Goal: Information Seeking & Learning: Find specific fact

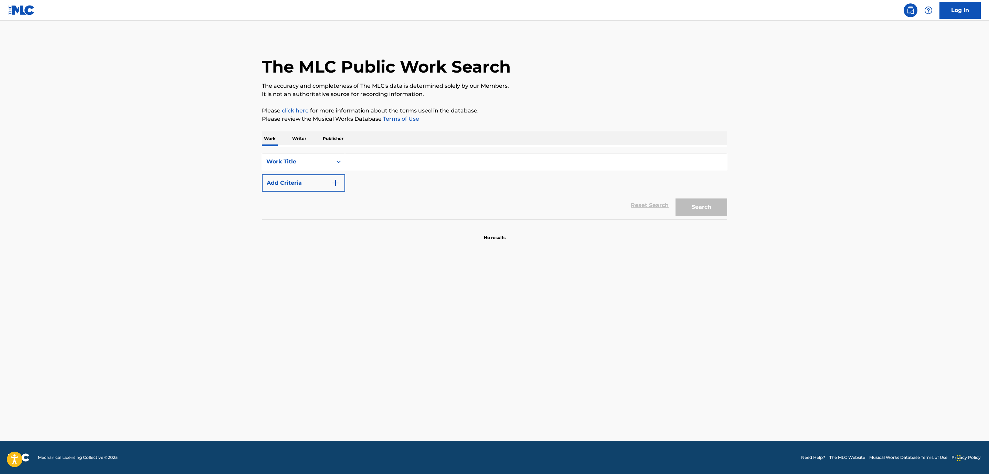
click at [469, 161] on input "Search Form" at bounding box center [536, 162] width 382 height 17
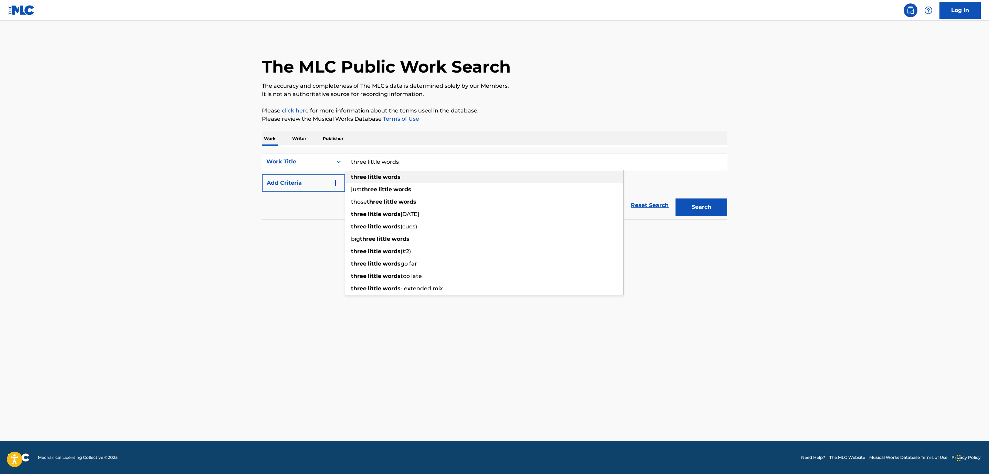
type input "three little words"
click at [371, 177] on strong "little" at bounding box center [374, 177] width 13 height 7
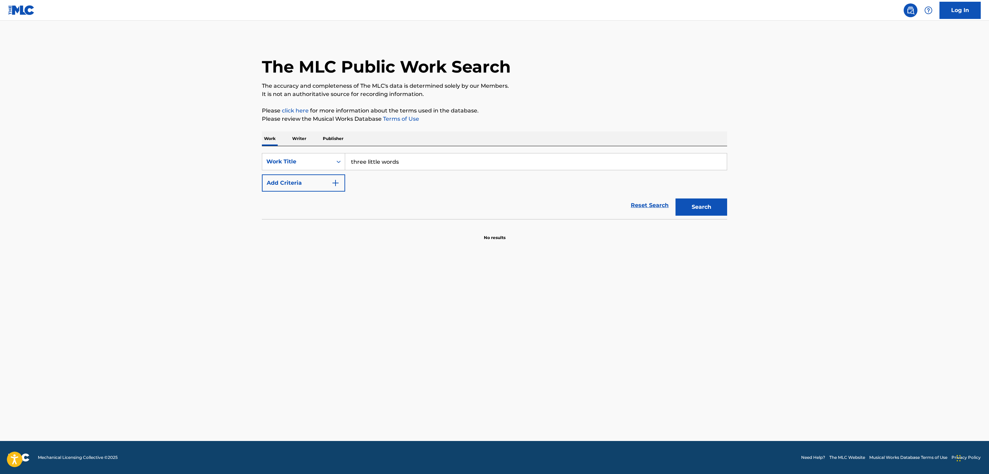
drag, startPoint x: 365, startPoint y: 183, endPoint x: 350, endPoint y: 183, distance: 14.8
click at [362, 183] on div "SearchWithCriteriaa81bf6f1-5fb7-4a1c-8a3e-5aef72c03f74 Work Title three little …" at bounding box center [494, 172] width 465 height 39
click at [342, 184] on button "Add Criteria" at bounding box center [303, 183] width 83 height 17
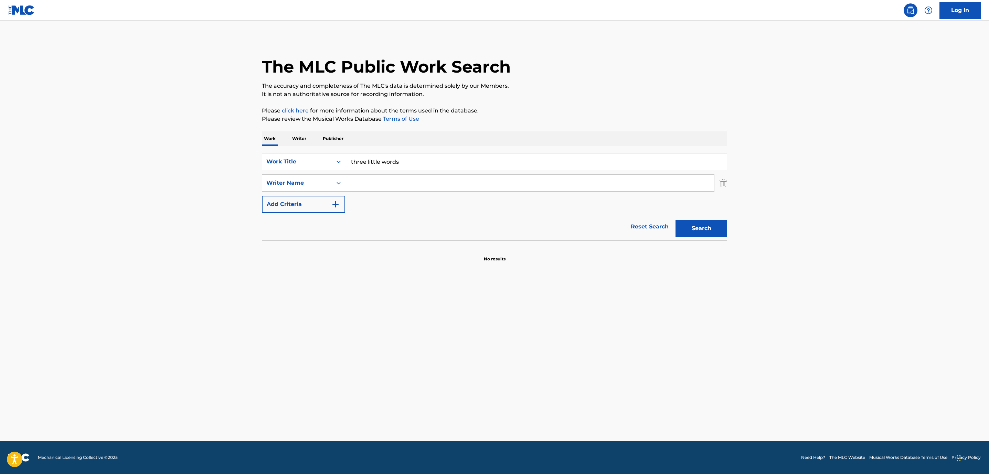
click at [361, 186] on input "Search Form" at bounding box center [529, 183] width 369 height 17
click at [715, 229] on button "Search" at bounding box center [702, 228] width 52 height 17
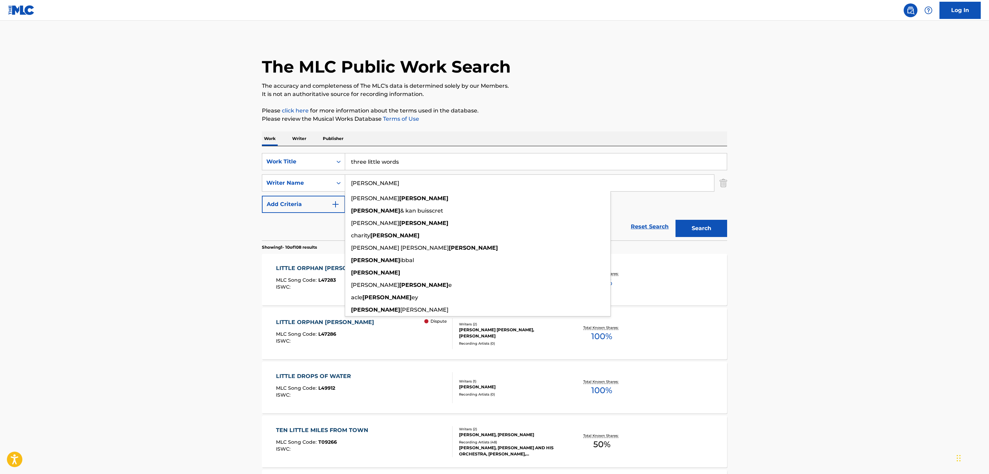
drag, startPoint x: 384, startPoint y: 177, endPoint x: 320, endPoint y: 171, distance: 64.7
click at [331, 172] on div "SearchWithCriteriaa81bf6f1-5fb7-4a1c-8a3e-5aef72c03f74 Work Title three little …" at bounding box center [494, 183] width 465 height 60
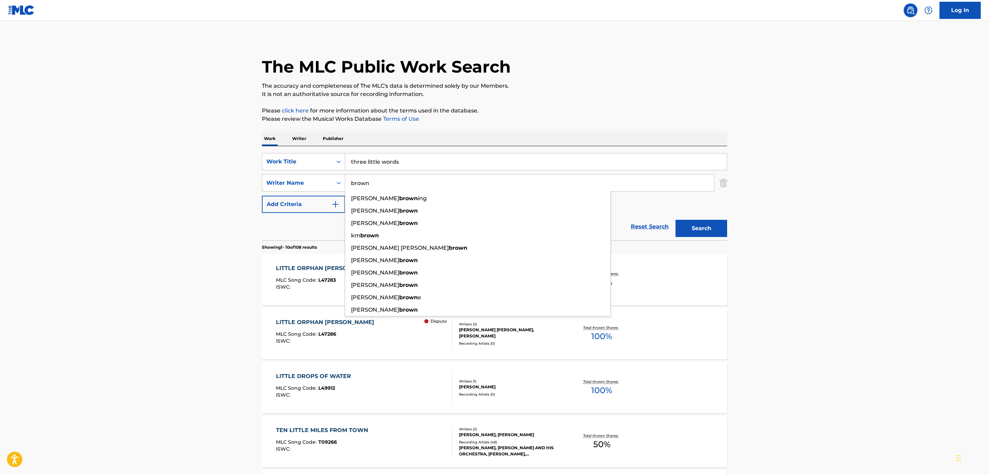
click at [676, 220] on button "Search" at bounding box center [702, 228] width 52 height 17
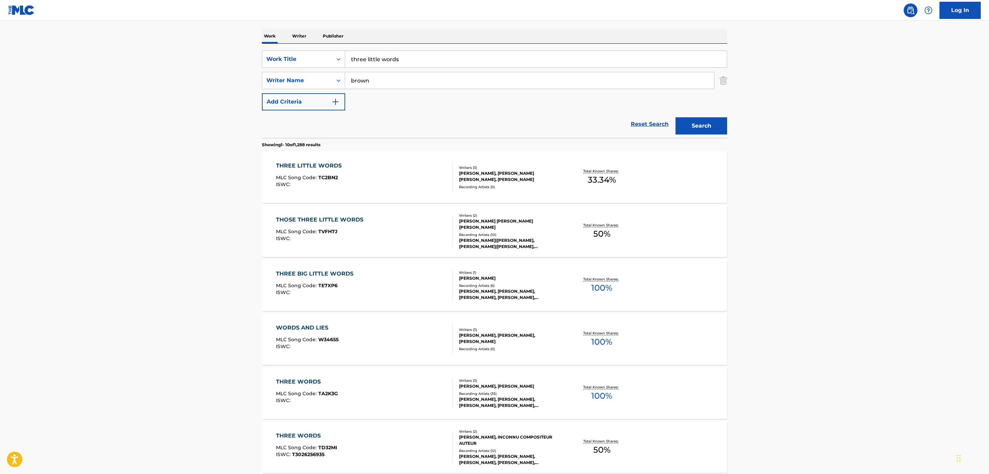
scroll to position [103, 0]
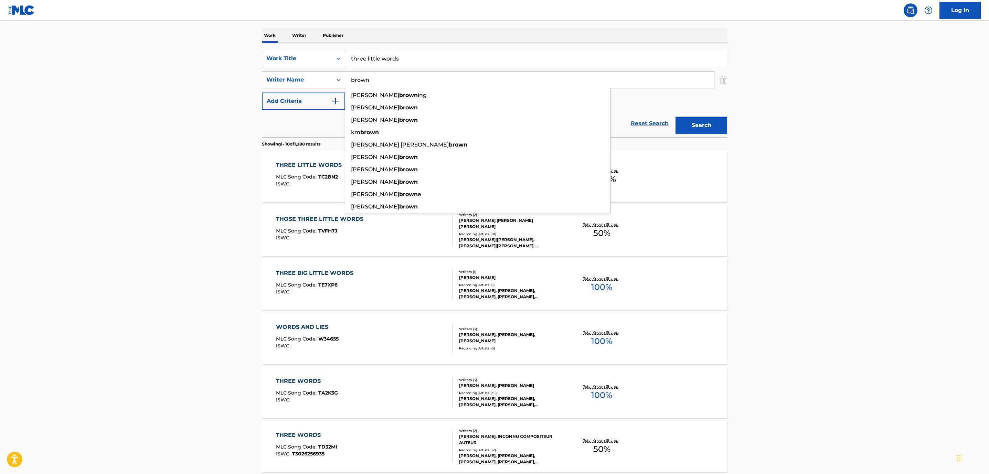
drag, startPoint x: 499, startPoint y: 26, endPoint x: 482, endPoint y: 29, distance: 17.9
click at [497, 26] on div "The MLC Public Work Search The accuracy and completeness of The MLC's data is d…" at bounding box center [495, 330] width 482 height 790
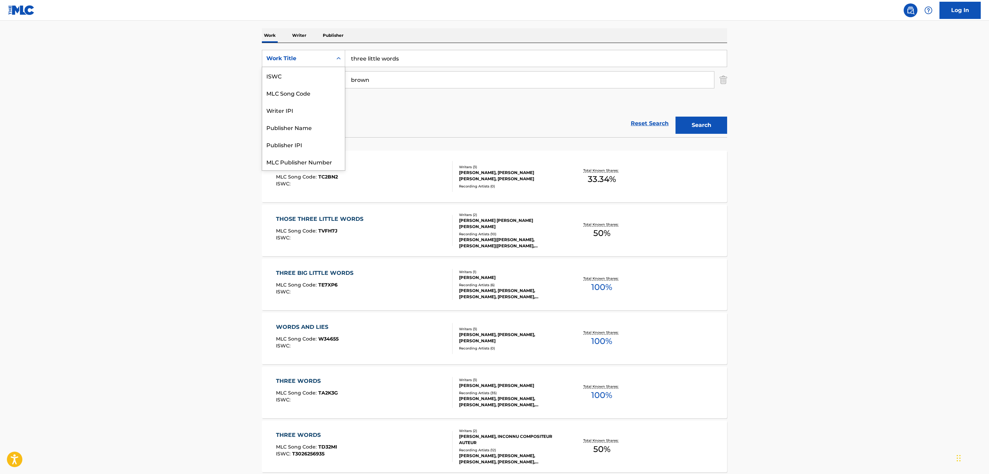
click at [336, 57] on icon "Search Form" at bounding box center [338, 58] width 7 height 7
click at [404, 28] on div "Work Writer Publisher" at bounding box center [494, 35] width 465 height 14
click at [414, 58] on input "three little words" at bounding box center [536, 58] width 382 height 17
drag, startPoint x: 873, startPoint y: 105, endPoint x: 547, endPoint y: 78, distance: 326.4
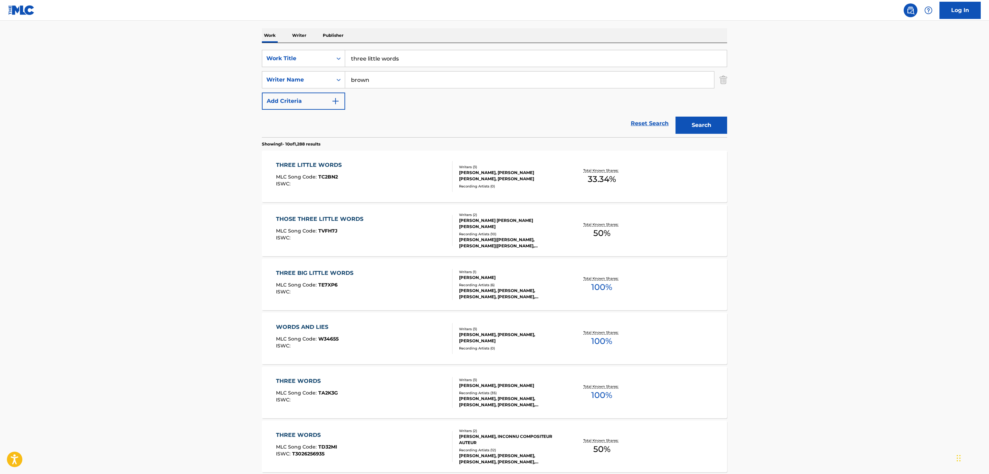
click at [847, 103] on main "The MLC Public Work Search The accuracy and completeness of The MLC's data is d…" at bounding box center [494, 322] width 989 height 810
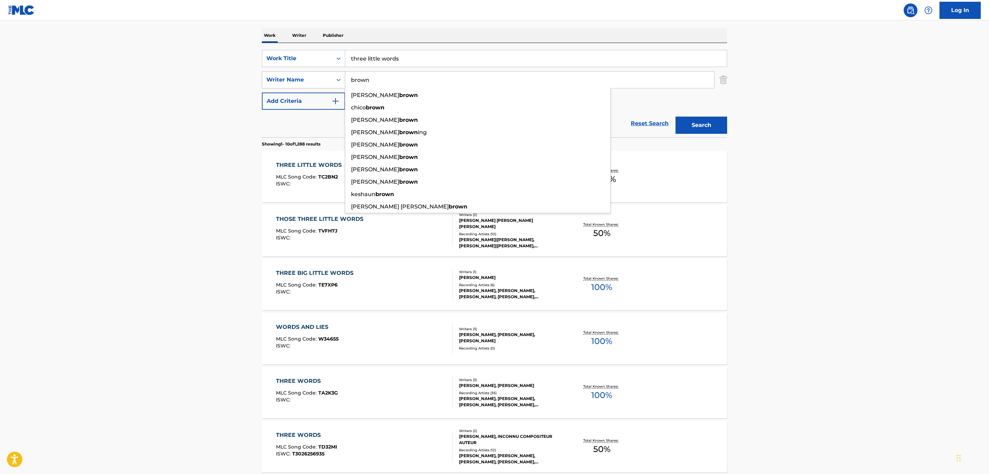
drag, startPoint x: 411, startPoint y: 81, endPoint x: 323, endPoint y: 75, distance: 89.0
click at [326, 76] on div "SearchWithCriteriad9b81224-4c98-49c6-944c-ce16ab5733bb Writer Name [PERSON_NAME…" at bounding box center [494, 79] width 465 height 17
paste input "[PERSON_NAME]"
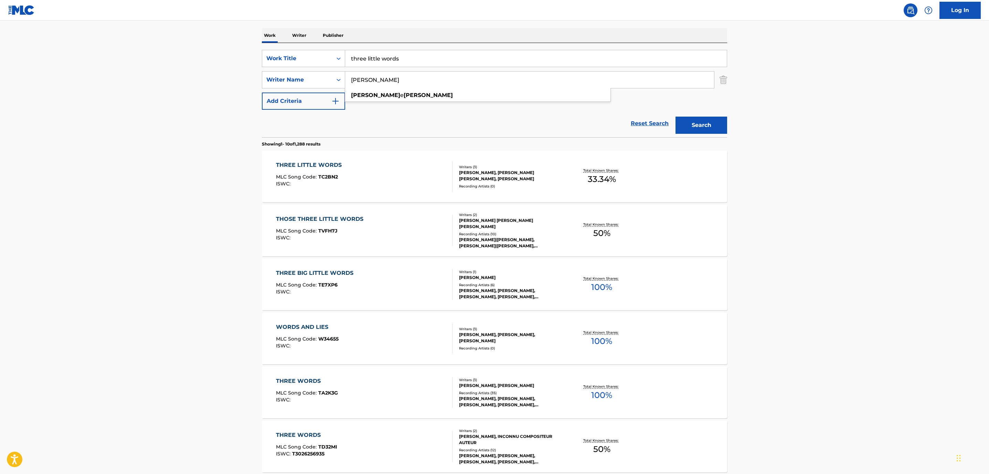
type input "[PERSON_NAME]"
drag, startPoint x: 403, startPoint y: 55, endPoint x: 277, endPoint y: 48, distance: 125.8
click at [278, 48] on div "SearchWithCriteriaa81bf6f1-5fb7-4a1c-8a3e-5aef72c03f74 Work Title three little …" at bounding box center [494, 90] width 465 height 94
click at [426, 84] on input "[PERSON_NAME]" at bounding box center [529, 80] width 369 height 17
click at [644, 126] on link "Reset Search" at bounding box center [649, 123] width 45 height 15
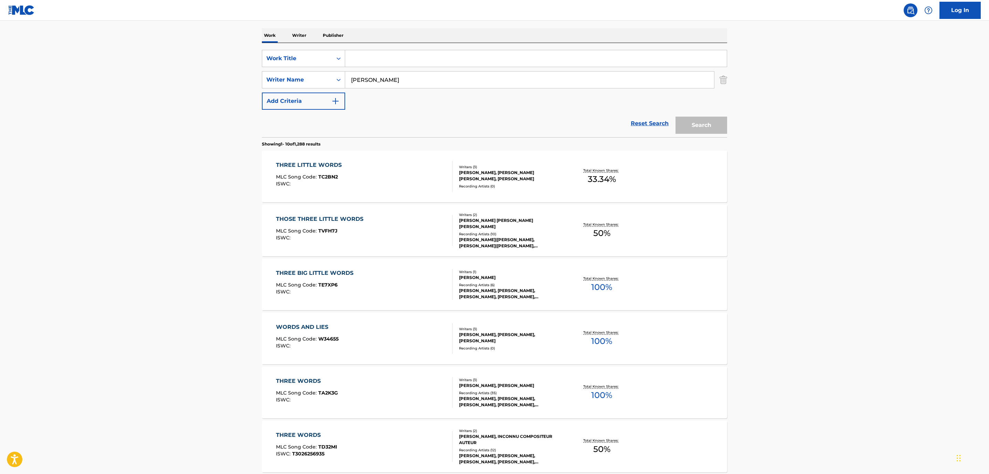
scroll to position [0, 0]
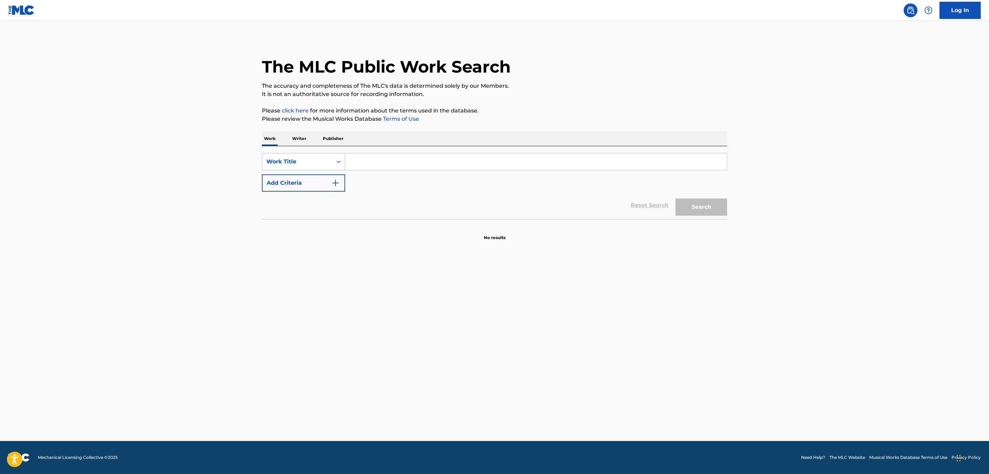
click at [337, 160] on icon "Search Form" at bounding box center [338, 161] width 7 height 7
click at [507, 130] on div "The MLC Public Work Search The accuracy and completeness of The MLC's data is d…" at bounding box center [495, 139] width 482 height 203
click at [341, 161] on icon "Search Form" at bounding box center [338, 161] width 7 height 7
drag, startPoint x: 495, startPoint y: 299, endPoint x: 327, endPoint y: 221, distance: 184.6
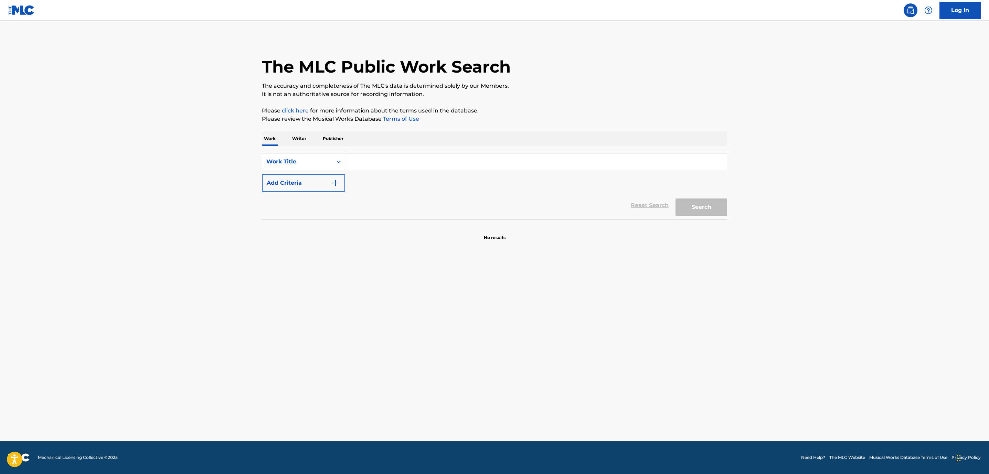
click at [492, 299] on main "The MLC Public Work Search The accuracy and completeness of The MLC's data is d…" at bounding box center [494, 231] width 989 height 421
click at [306, 186] on button "Add Criteria" at bounding box center [303, 183] width 83 height 17
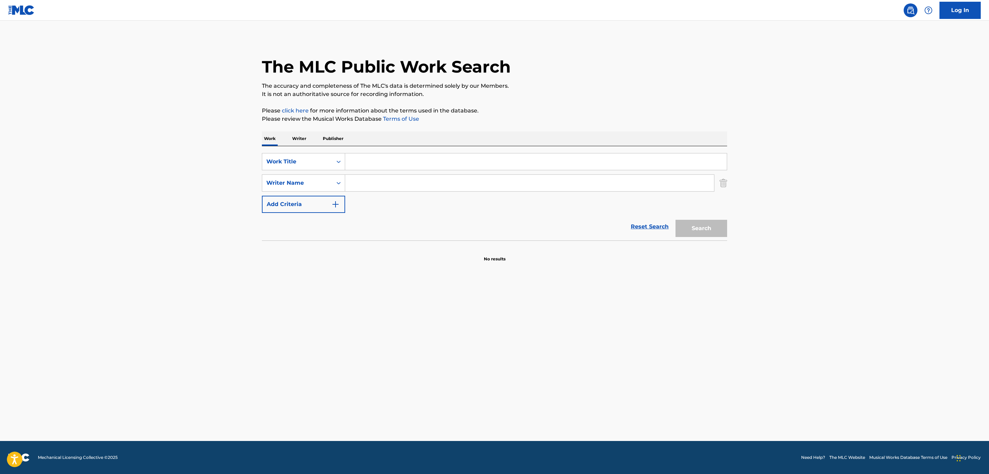
click at [369, 179] on input "Search Form" at bounding box center [529, 183] width 369 height 17
paste input "[PERSON_NAME]"
click at [400, 197] on span "e" at bounding box center [401, 198] width 3 height 7
type input "[PERSON_NAME]"
click at [336, 162] on icon "Search Form" at bounding box center [338, 161] width 7 height 7
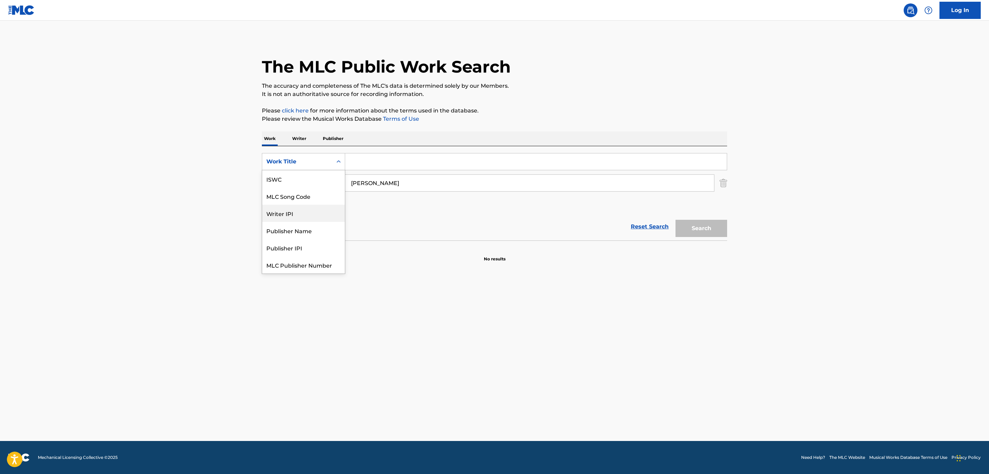
scroll to position [17, 0]
drag, startPoint x: 752, startPoint y: 98, endPoint x: 498, endPoint y: 98, distance: 254.4
click at [724, 99] on main "The MLC Public Work Search The accuracy and completeness of The MLC's data is d…" at bounding box center [494, 231] width 989 height 421
click at [303, 139] on p "Writer" at bounding box center [299, 138] width 18 height 14
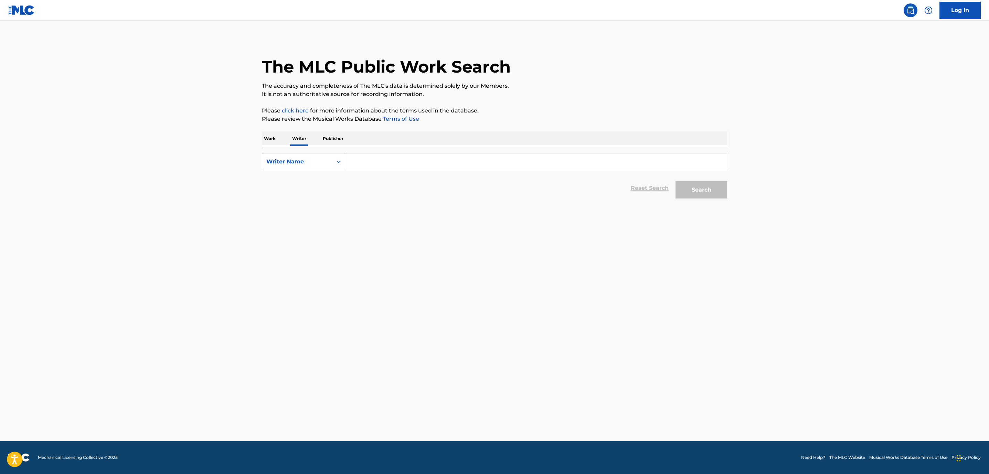
click at [356, 158] on input "Search Form" at bounding box center [536, 162] width 382 height 17
paste input "[PERSON_NAME]"
click at [691, 188] on button "Search" at bounding box center [702, 189] width 52 height 17
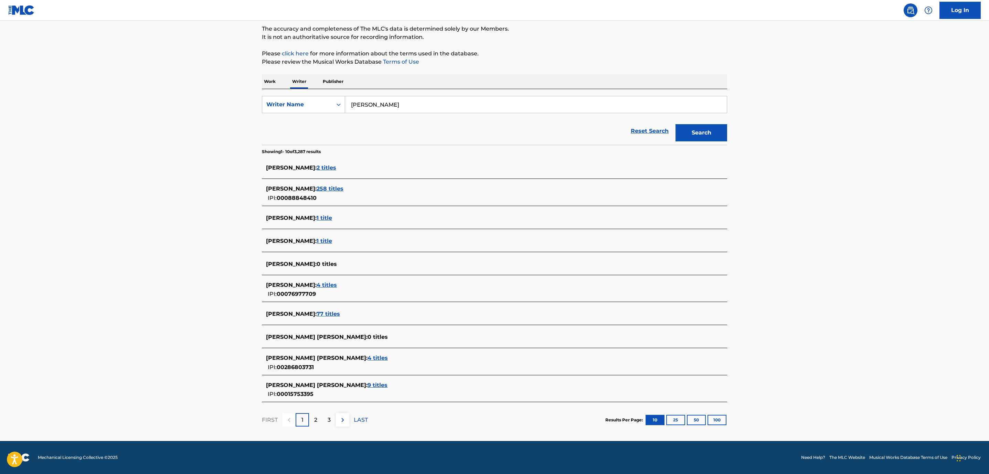
scroll to position [58, 0]
drag, startPoint x: 404, startPoint y: 101, endPoint x: 336, endPoint y: 85, distance: 69.9
click at [336, 85] on div "Work Writer Publisher SearchWithCriteriae2c302a5-a667-46bc-befd-c662e5890b3f Wr…" at bounding box center [494, 255] width 465 height 363
paste input "[PERSON_NAME]"
type input "[PERSON_NAME]"
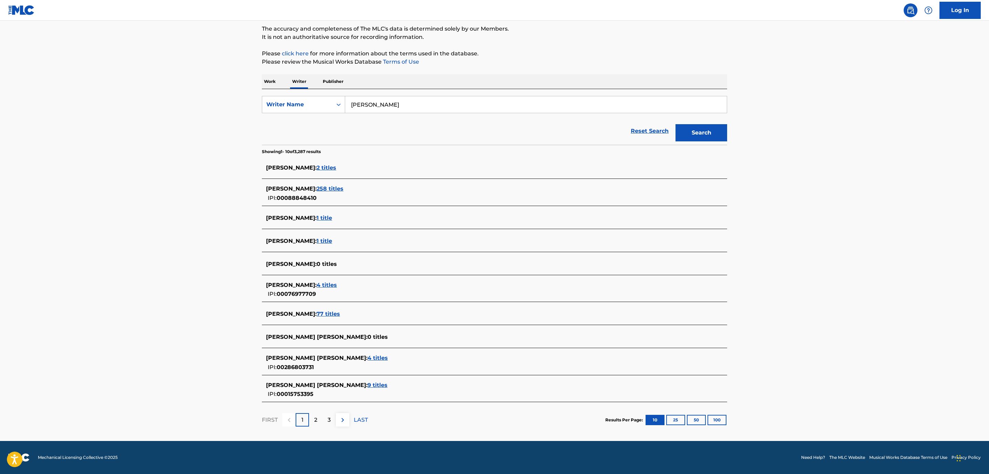
click at [683, 126] on button "Search" at bounding box center [702, 132] width 52 height 17
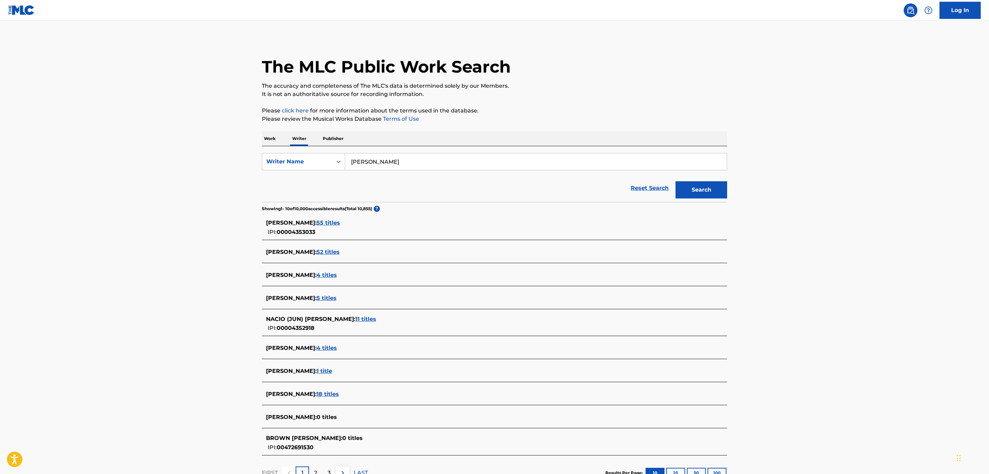
click at [340, 222] on span "55 titles" at bounding box center [328, 223] width 23 height 7
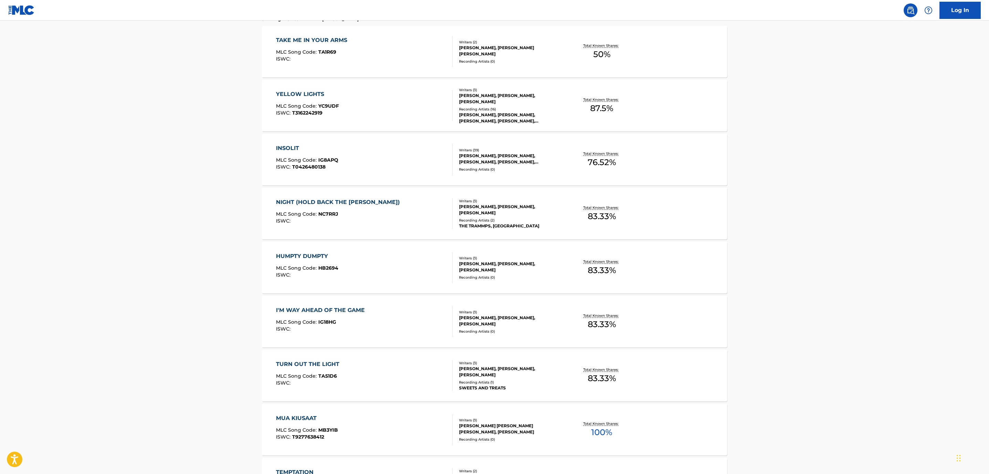
scroll to position [207, 0]
click at [316, 94] on div "YELLOW LIGHTS" at bounding box center [307, 95] width 63 height 8
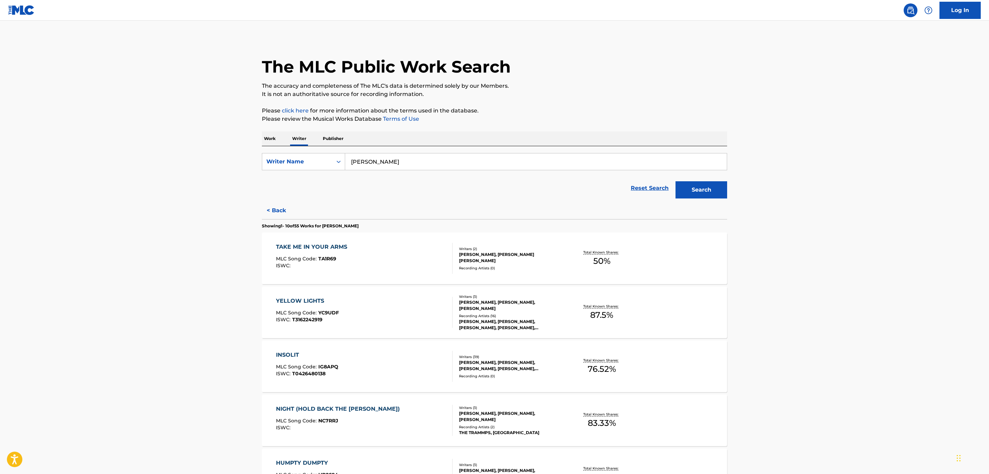
drag, startPoint x: 266, startPoint y: 139, endPoint x: 270, endPoint y: 139, distance: 4.1
click at [267, 139] on p "Work" at bounding box center [270, 138] width 16 height 14
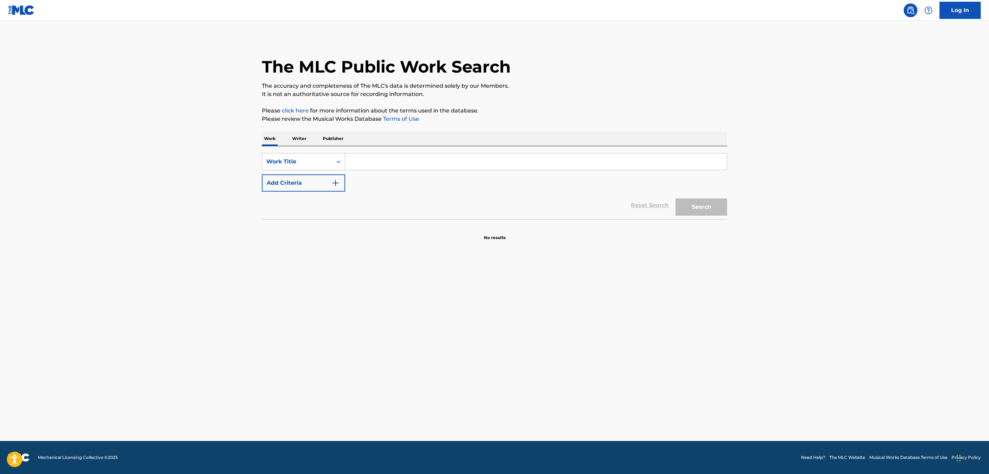
click at [375, 161] on input "Search Form" at bounding box center [536, 162] width 382 height 17
paste input "CONEY ISLAND PEOPLE"
type input "CONEY ISLAND PEOPLE"
drag, startPoint x: 329, startPoint y: 186, endPoint x: 334, endPoint y: 186, distance: 5.2
click at [333, 186] on button "Add Criteria" at bounding box center [303, 183] width 83 height 17
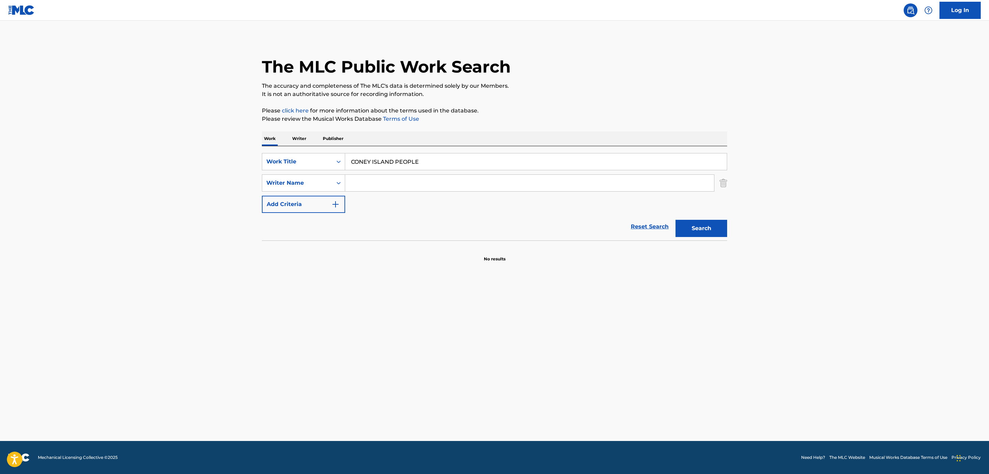
click at [359, 185] on input "Search Form" at bounding box center [529, 183] width 369 height 17
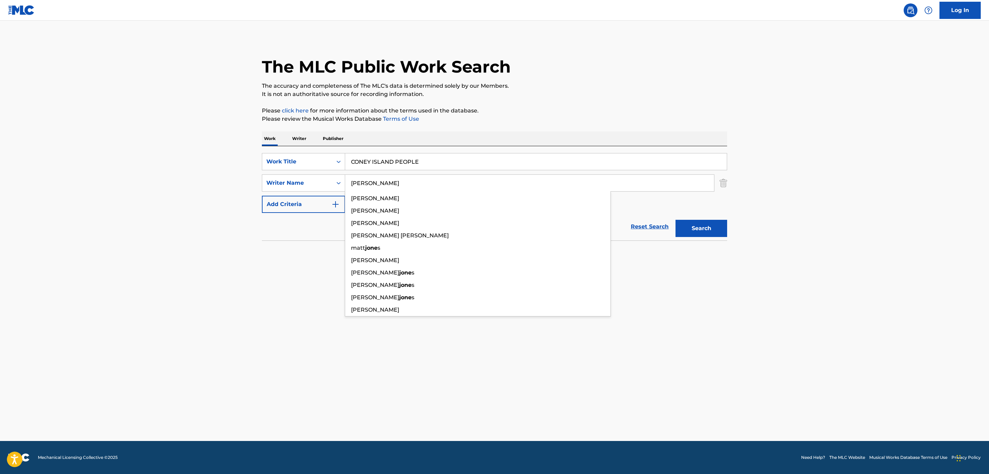
type input "[PERSON_NAME]"
click at [676, 220] on button "Search" at bounding box center [702, 228] width 52 height 17
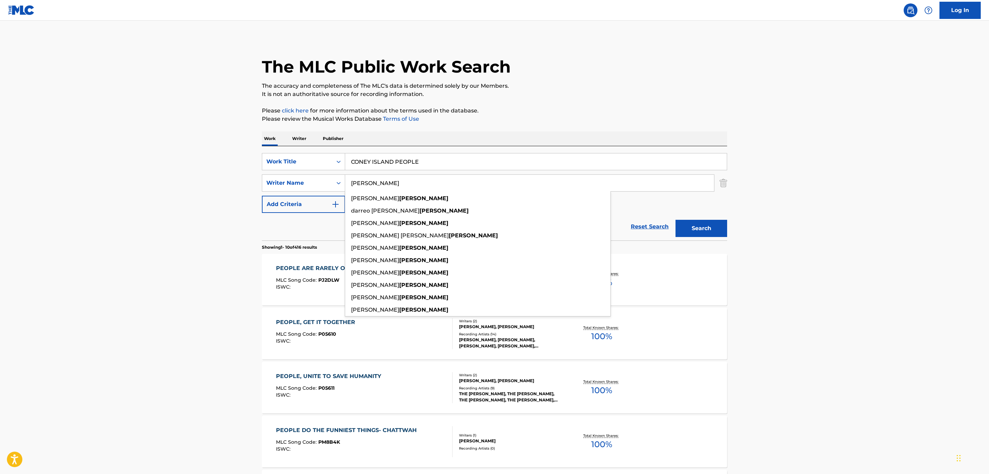
click at [204, 289] on main "The MLC Public Work Search The accuracy and completeness of The MLC's data is d…" at bounding box center [494, 426] width 989 height 810
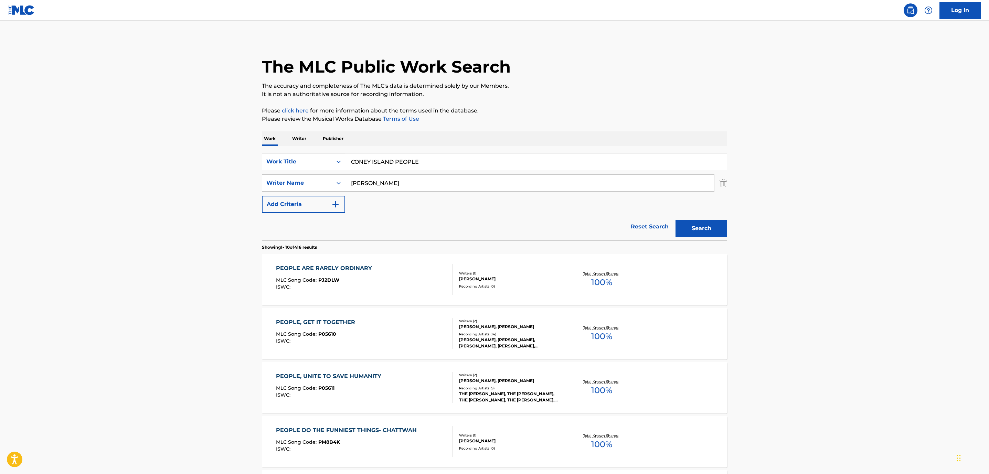
drag, startPoint x: 439, startPoint y: 163, endPoint x: 318, endPoint y: 160, distance: 120.9
click at [318, 160] on div "SearchWithCriteriaa81bf6f1-5fb7-4a1c-8a3e-5aef72c03f74 Work Title CONEY ISLAND …" at bounding box center [494, 161] width 465 height 17
click at [406, 175] on strong "theme" at bounding box center [415, 177] width 19 height 7
click at [698, 230] on button "Search" at bounding box center [702, 228] width 52 height 17
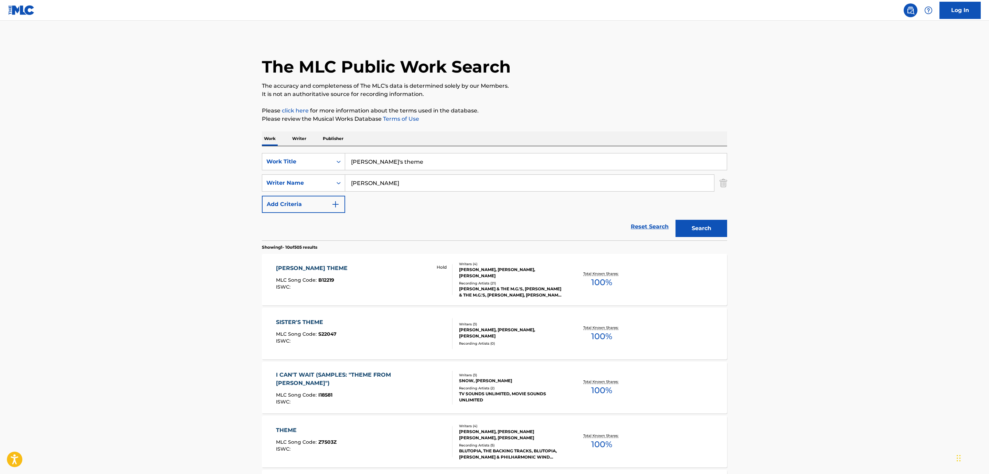
click at [359, 160] on input "[PERSON_NAME]'s theme" at bounding box center [536, 162] width 382 height 17
type input "[PERSON_NAME]'s theme"
click at [710, 225] on button "Search" at bounding box center [702, 228] width 52 height 17
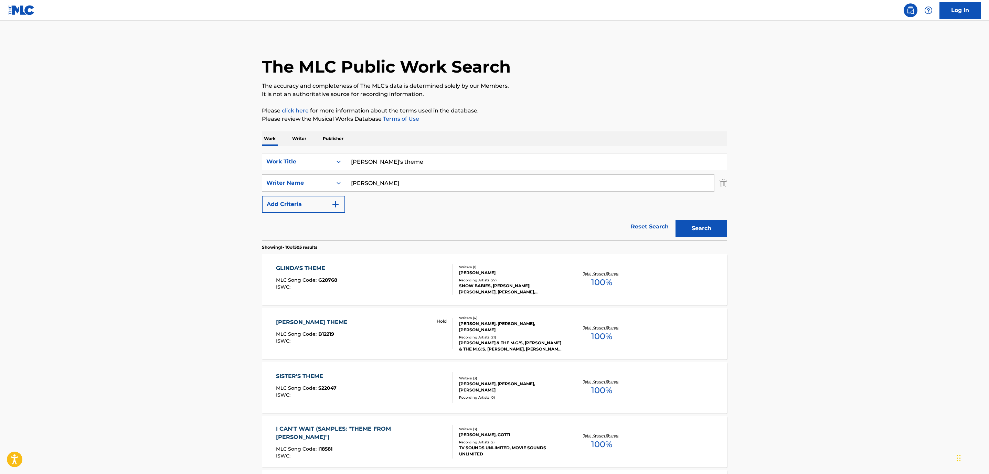
click at [308, 266] on div "GLINDA'S THEME" at bounding box center [306, 268] width 61 height 8
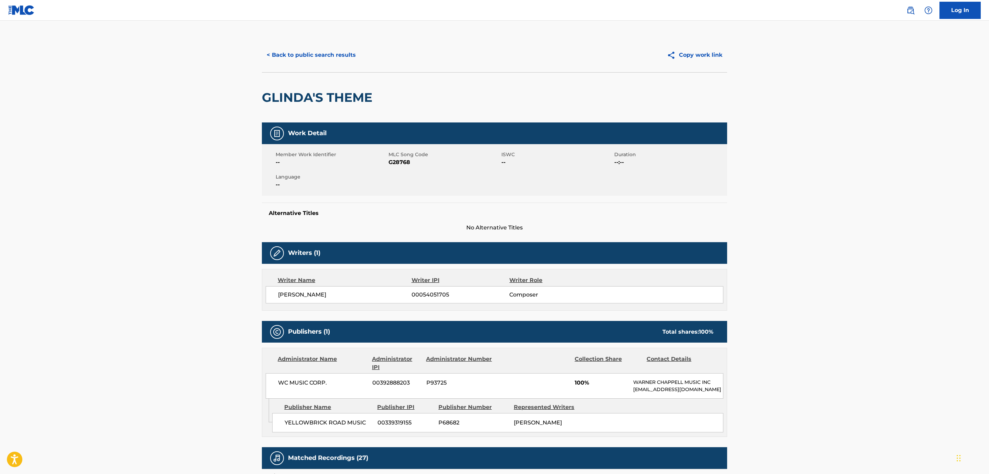
click at [291, 55] on button "< Back to public search results" at bounding box center [311, 54] width 99 height 17
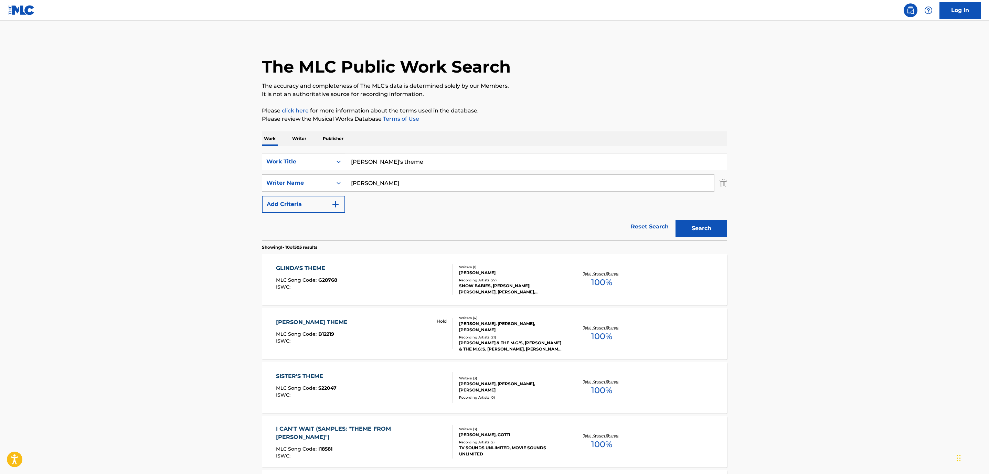
drag, startPoint x: 418, startPoint y: 160, endPoint x: 336, endPoint y: 160, distance: 81.6
click at [336, 160] on div "SearchWithCriteriaa81bf6f1-5fb7-4a1c-8a3e-5aef72c03f74 Work Title glinda's theme" at bounding box center [494, 161] width 465 height 17
paste input "The Feeling That We Hav"
type input "The Feeling That We Have"
click at [702, 224] on button "Search" at bounding box center [702, 228] width 52 height 17
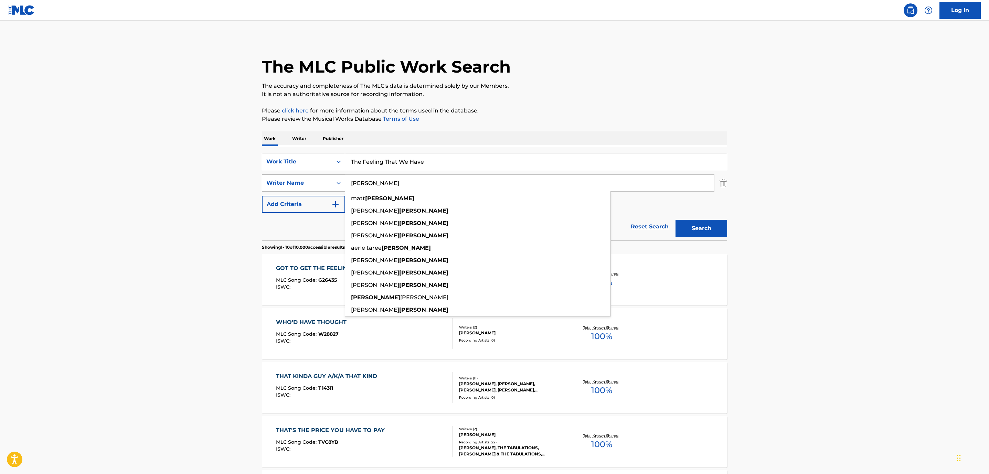
drag, startPoint x: 381, startPoint y: 185, endPoint x: 327, endPoint y: 188, distance: 54.1
click at [334, 185] on div "SearchWithCriteriad9b81224-4c98-49c6-944c-ce16ab5733bb Writer Name [PERSON_NAME…" at bounding box center [494, 183] width 465 height 17
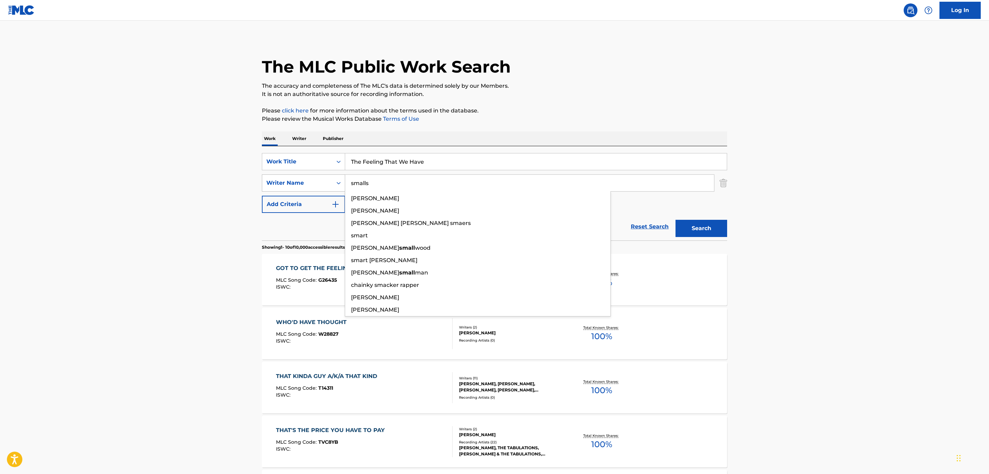
type input "smalls"
click at [676, 220] on button "Search" at bounding box center [702, 228] width 52 height 17
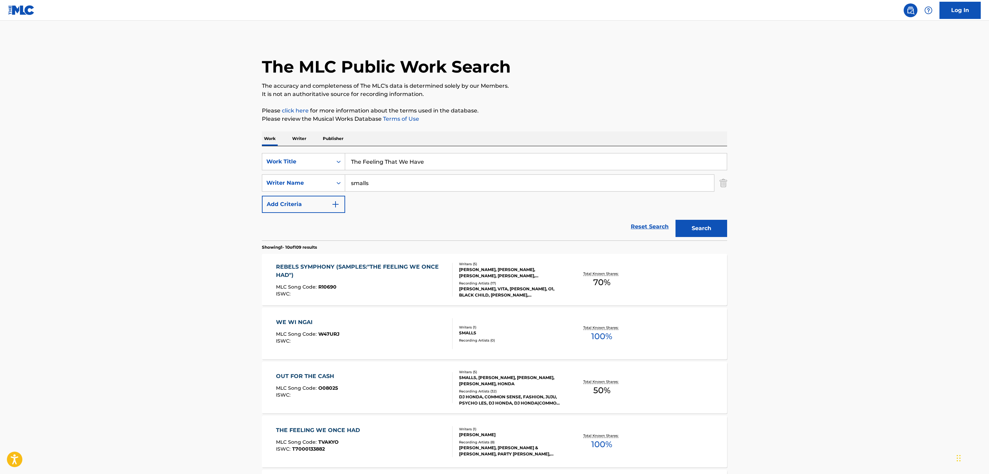
drag, startPoint x: 438, startPoint y: 162, endPoint x: 289, endPoint y: 151, distance: 149.5
click at [294, 151] on div "SearchWithCriteriaa81bf6f1-5fb7-4a1c-8a3e-5aef72c03f74 Work Title The Feeling T…" at bounding box center [494, 193] width 465 height 94
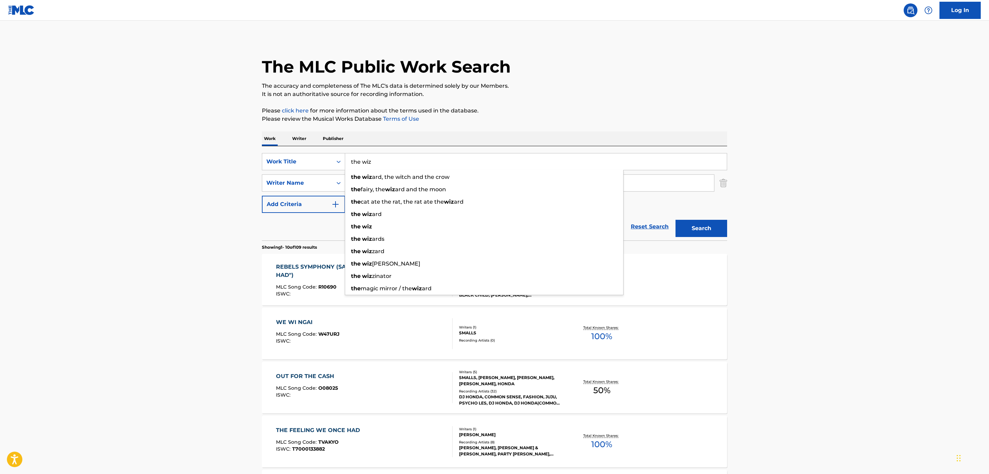
type input "the wiz"
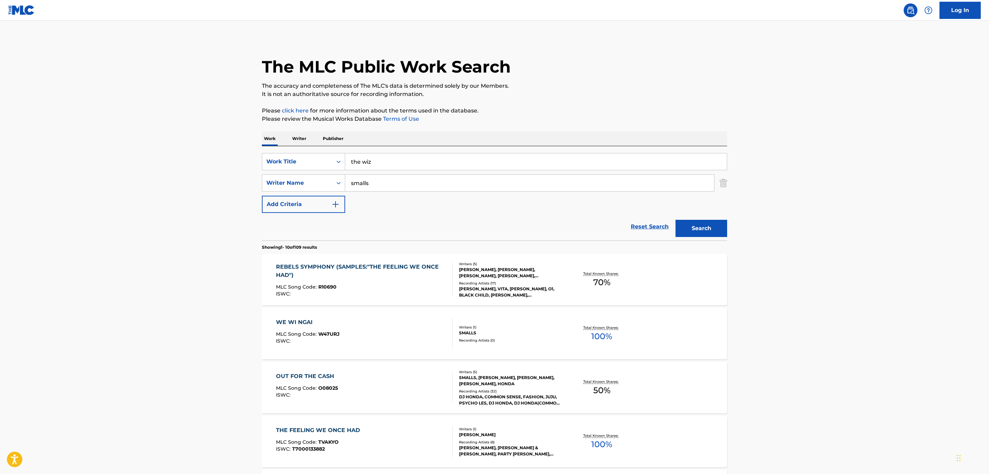
click at [716, 229] on button "Search" at bounding box center [702, 228] width 52 height 17
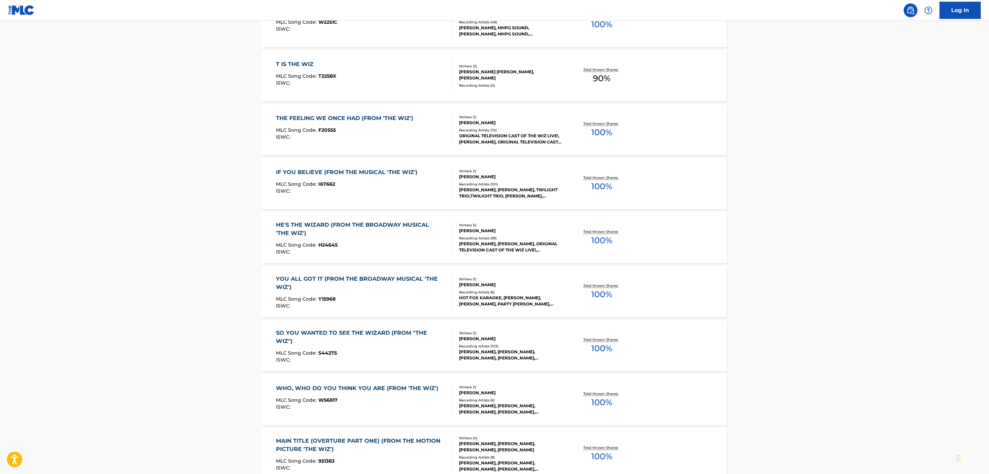
scroll to position [207, 0]
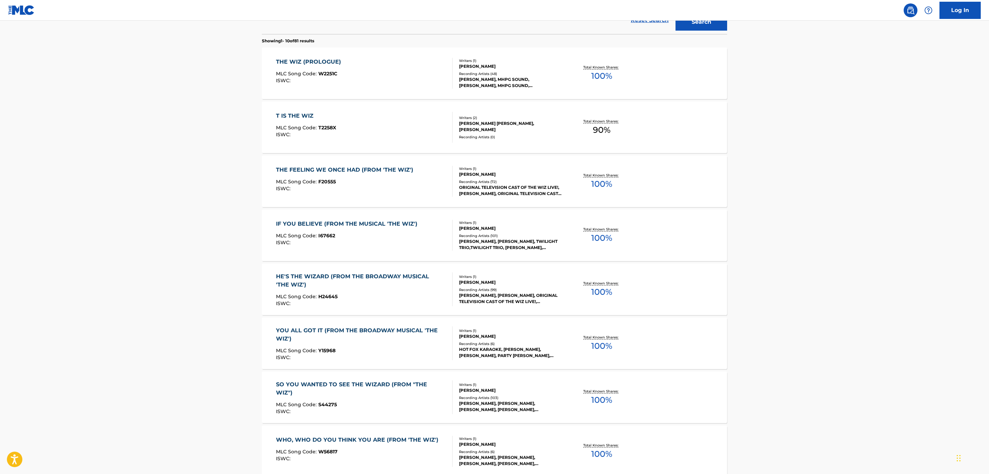
click at [323, 275] on div "HE'S THE WIZARD (FROM THE BROADWAY MUSICAL 'THE WIZ')" at bounding box center [361, 281] width 171 height 17
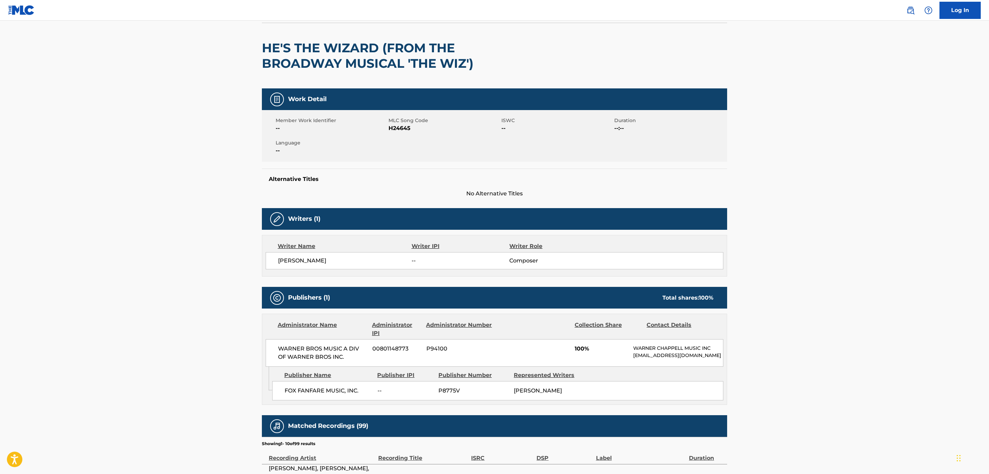
scroll to position [103, 0]
